Goal: Transaction & Acquisition: Obtain resource

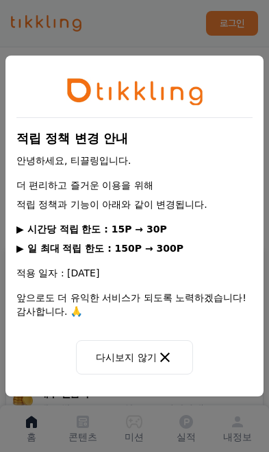
click at [160, 358] on icon at bounding box center [165, 357] width 10 height 10
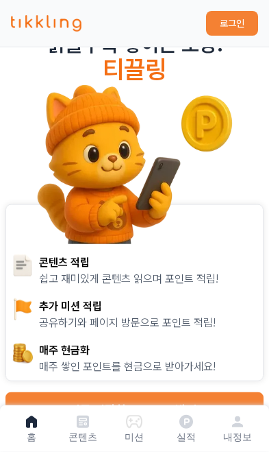
scroll to position [69, 0]
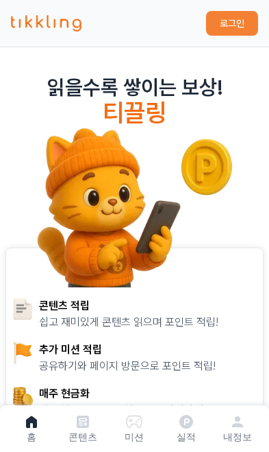
click at [247, 25] on button "로그인" at bounding box center [232, 23] width 52 height 25
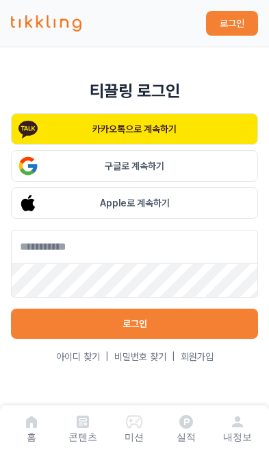
click at [184, 129] on button "카카오톡으로 계속하기" at bounding box center [134, 129] width 247 height 32
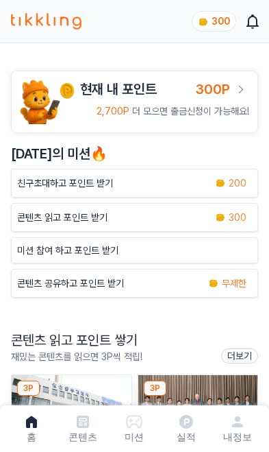
click at [223, 219] on img at bounding box center [220, 217] width 11 height 11
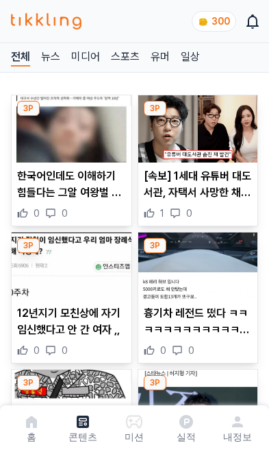
click at [94, 332] on p "12년지기 모친상에 자기 임신했다고 안 간 여자 ,," at bounding box center [71, 321] width 109 height 33
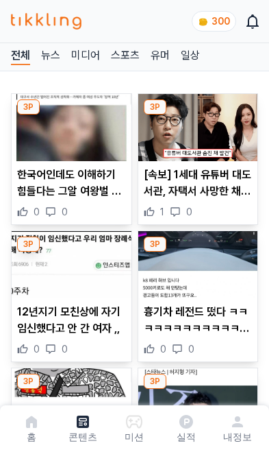
scroll to position [1, 0]
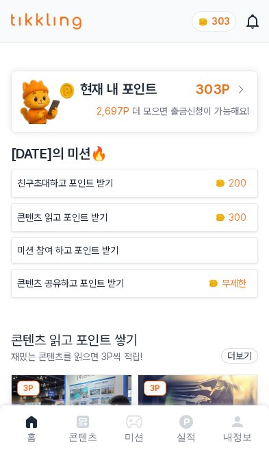
click at [245, 185] on span "200" at bounding box center [238, 183] width 18 height 14
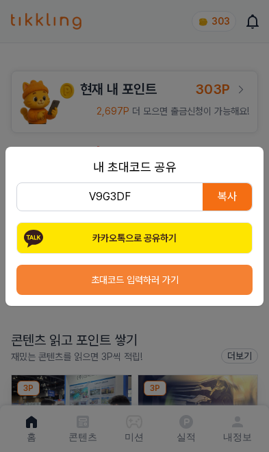
click at [177, 335] on div "내 초대코드 공유 V9G3DF 복사 카카오톡으로 공유하기 초대코드 입력하러 가기" at bounding box center [134, 226] width 269 height 452
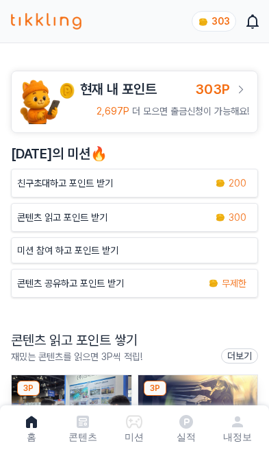
click at [234, 212] on span "300" at bounding box center [238, 217] width 18 height 14
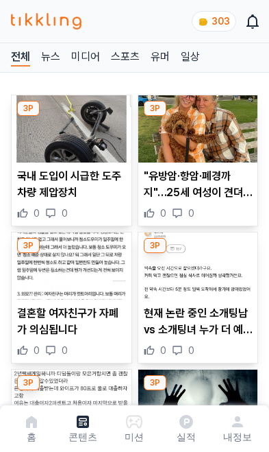
click at [101, 328] on p "결혼할 여자친구가 자폐가 의심됩니다" at bounding box center [71, 321] width 109 height 33
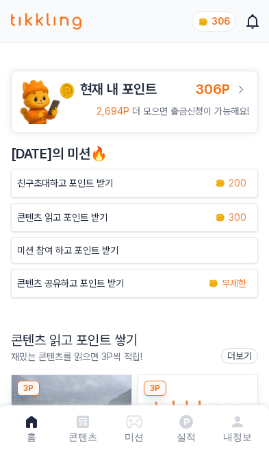
click at [240, 86] on icon at bounding box center [241, 89] width 16 height 16
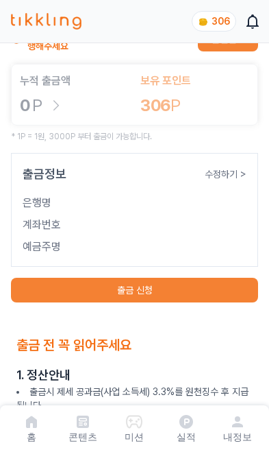
scroll to position [45, 0]
click at [204, 297] on button "출금 신청" at bounding box center [134, 290] width 247 height 25
